Goal: Information Seeking & Learning: Understand process/instructions

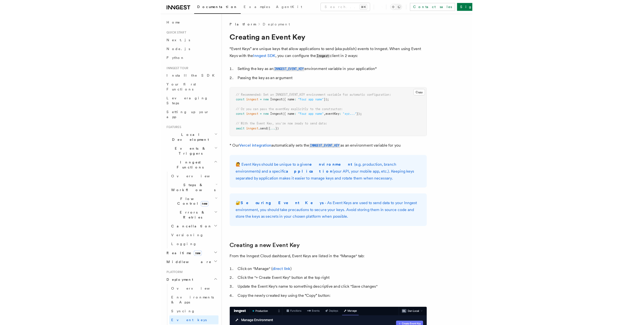
scroll to position [182, 0]
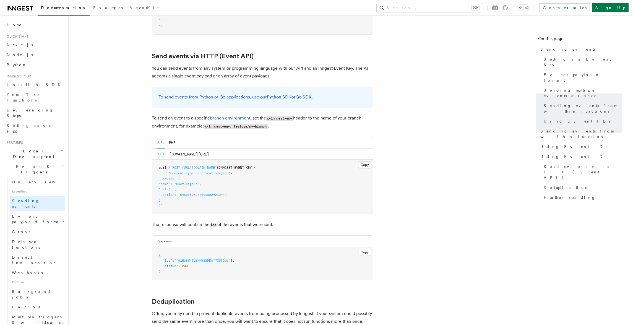
scroll to position [341, 0]
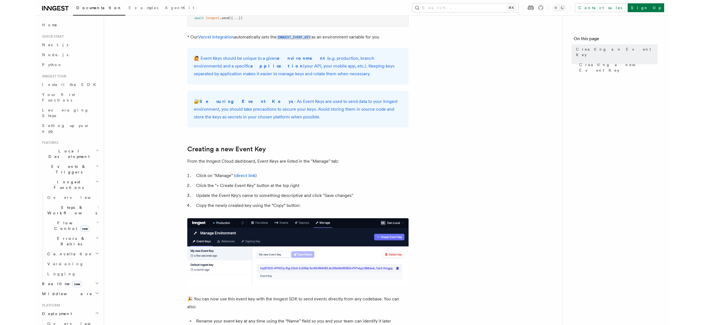
scroll to position [162, 0]
